Goal: Task Accomplishment & Management: Manage account settings

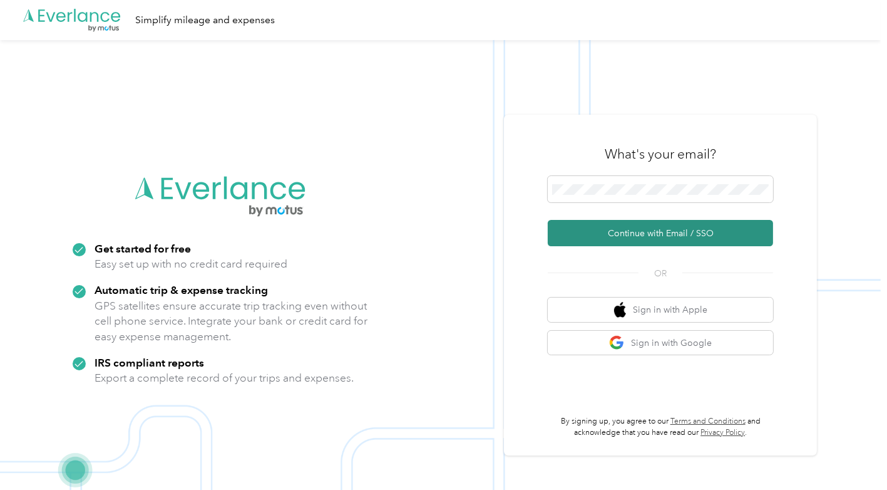
click at [629, 237] on button "Continue with Email / SSO" at bounding box center [660, 233] width 225 height 26
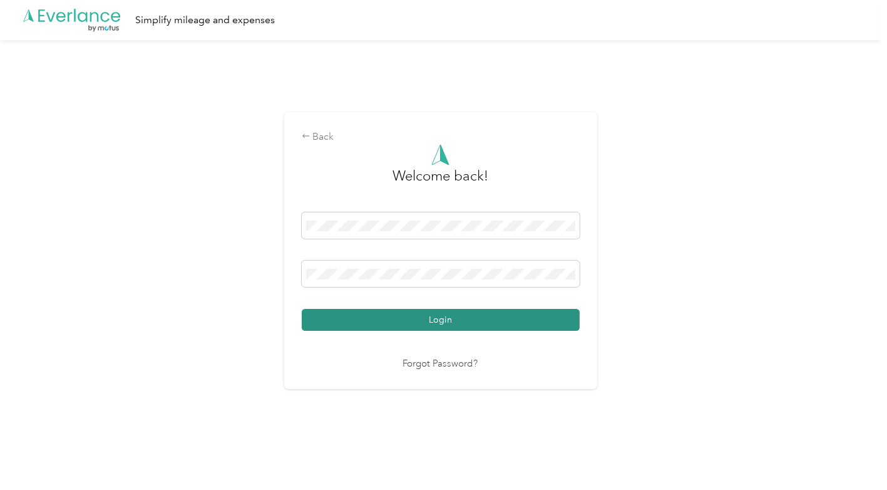
click at [479, 328] on button "Login" at bounding box center [441, 320] width 278 height 22
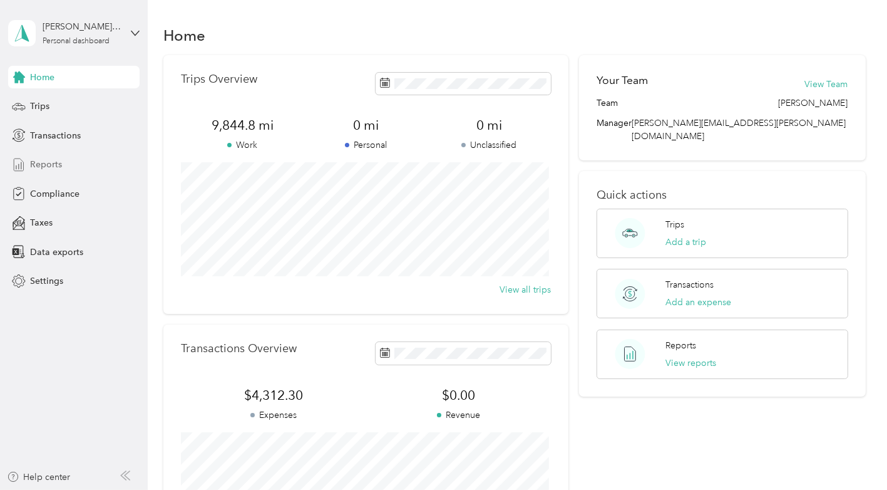
click at [34, 173] on div "Reports" at bounding box center [74, 164] width 132 height 23
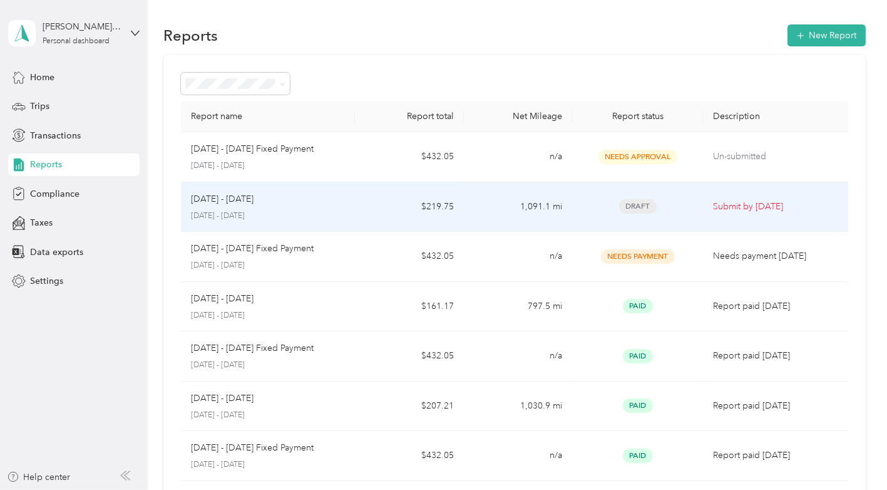
click at [276, 209] on div "[DATE] - [DATE] [DATE] - [DATE]" at bounding box center [268, 206] width 154 height 29
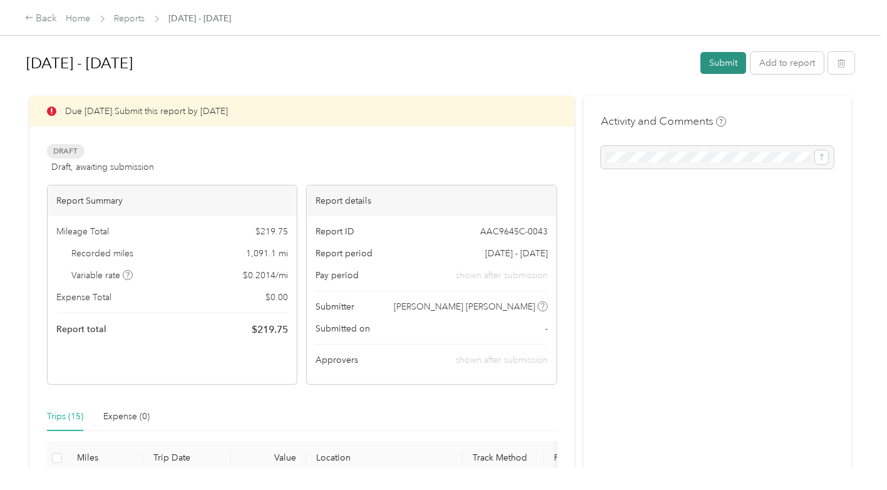
click at [733, 65] on button "Submit" at bounding box center [724, 63] width 46 height 22
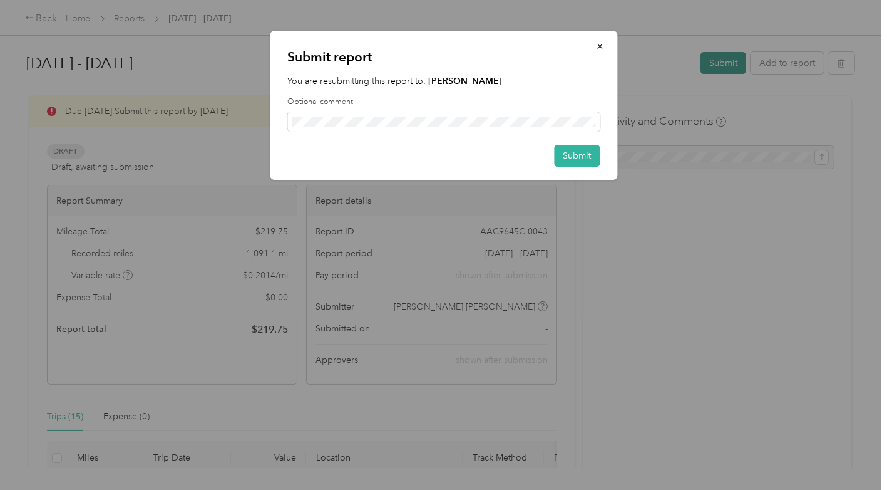
click at [733, 65] on div "Submit report You are resubmitting this report to: [PERSON_NAME] Optional comme…" at bounding box center [618, 107] width 348 height 153
click at [584, 150] on button "Submit" at bounding box center [577, 156] width 46 height 22
